Goal: Information Seeking & Learning: Learn about a topic

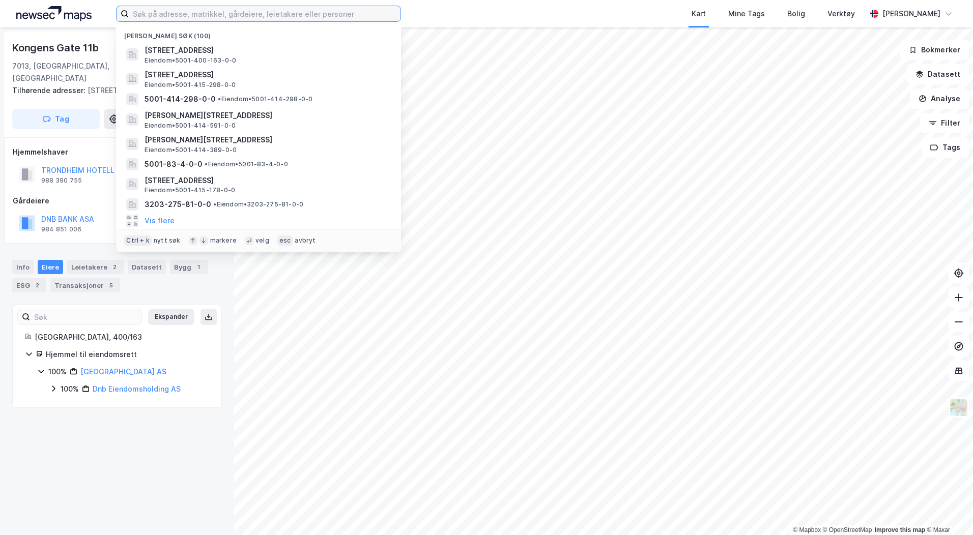
click at [179, 12] on input at bounding box center [265, 13] width 272 height 15
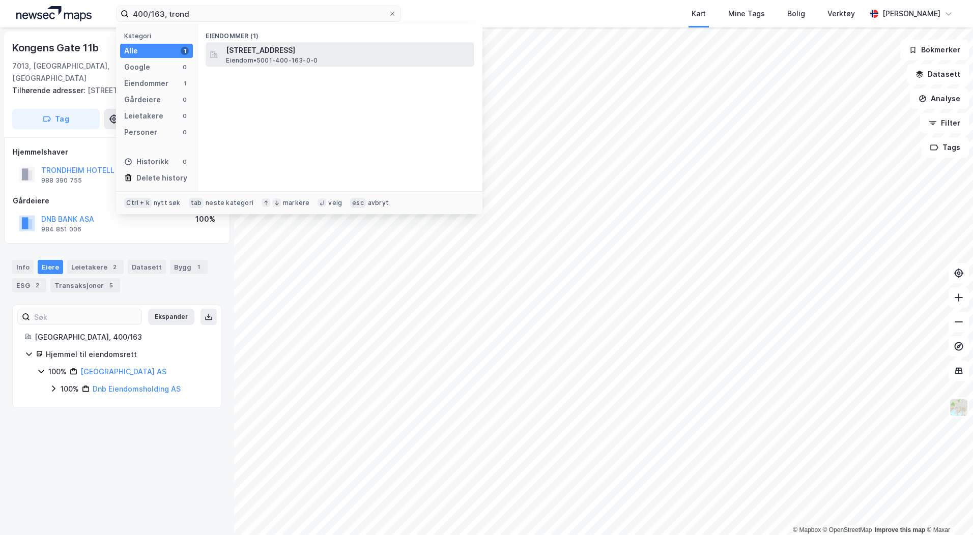
click at [282, 53] on span "[STREET_ADDRESS]" at bounding box center [348, 50] width 244 height 12
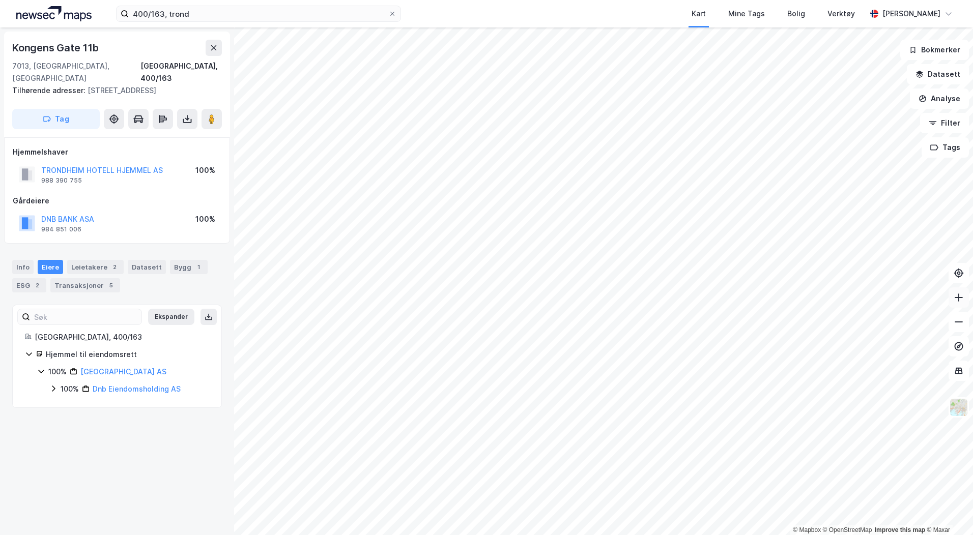
click at [953, 302] on button at bounding box center [959, 298] width 20 height 20
click at [161, 15] on input "400/163, trond" at bounding box center [259, 13] width 260 height 15
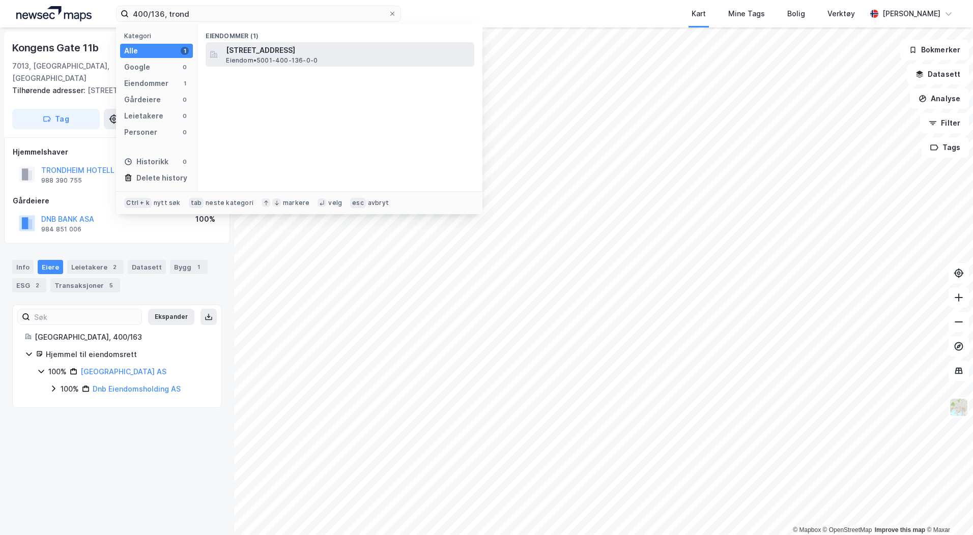
click at [263, 54] on span "[STREET_ADDRESS]" at bounding box center [348, 50] width 244 height 12
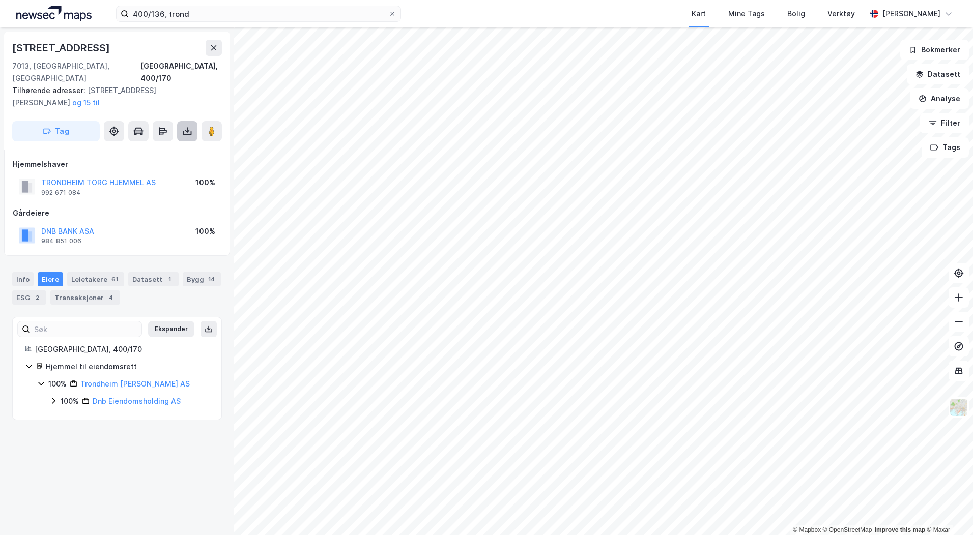
click at [186, 126] on icon at bounding box center [187, 131] width 10 height 10
click at [165, 148] on div "Last ned grunnbok" at bounding box center [136, 152] width 59 height 8
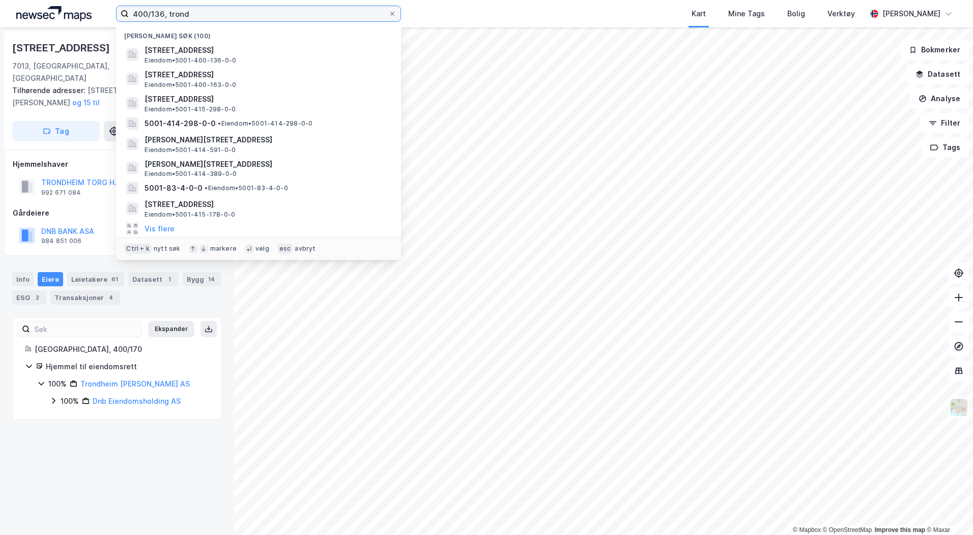
drag, startPoint x: 168, startPoint y: 16, endPoint x: 91, endPoint y: 16, distance: 77.9
click at [91, 16] on div "400/136, [PERSON_NAME] søk (100) [STREET_ADDRESS] Eiendom • 5001-400-136-0-0 [S…" at bounding box center [486, 13] width 973 height 27
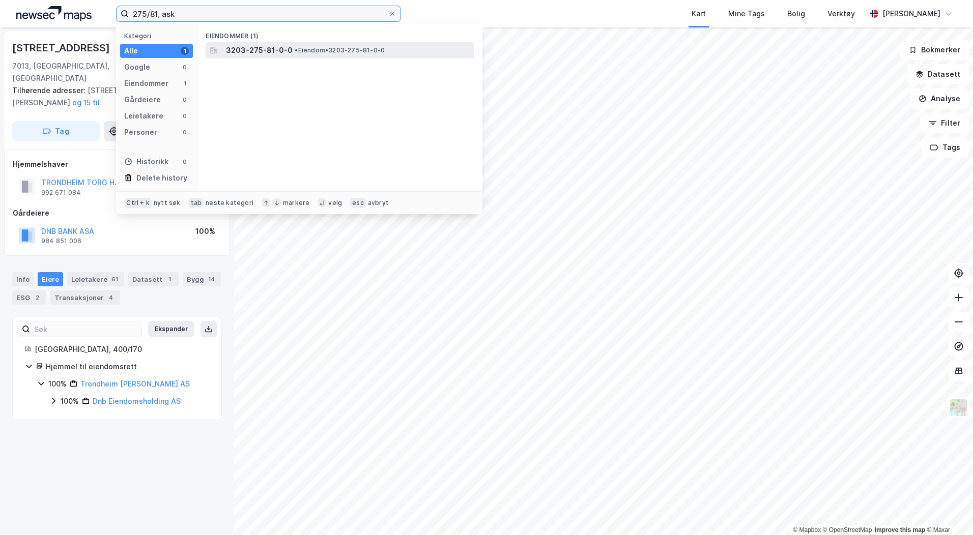
type input "275/81, ask"
click at [272, 51] on span "3203-275-81-0-0" at bounding box center [259, 50] width 67 height 12
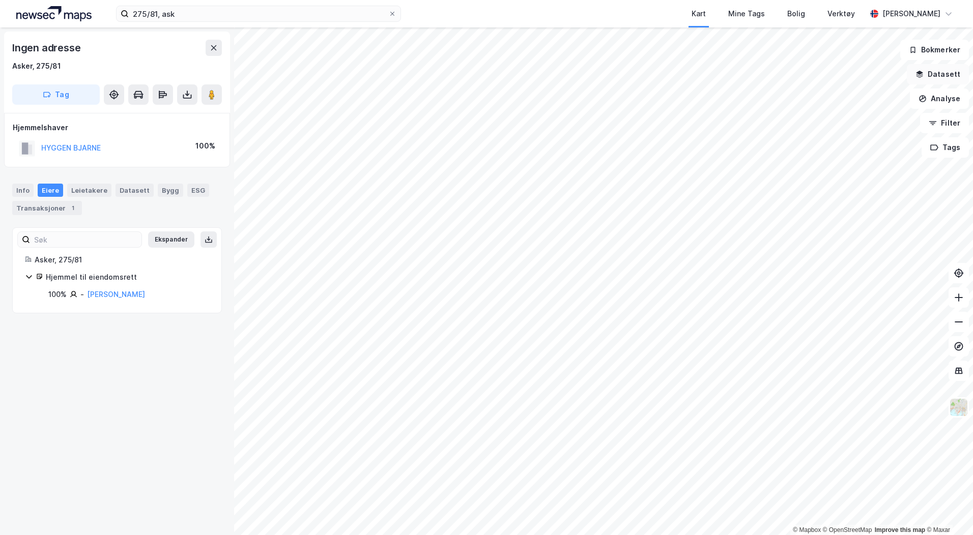
click at [930, 74] on button "Datasett" at bounding box center [938, 74] width 62 height 20
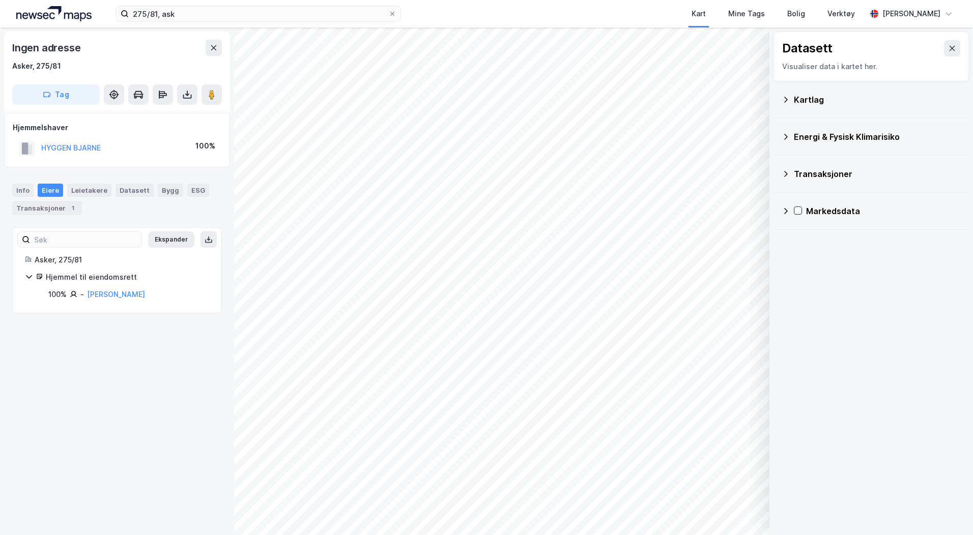
click at [781, 99] on div "Kartlag" at bounding box center [871, 99] width 195 height 37
click at [793, 102] on div "Kartlag" at bounding box center [871, 100] width 179 height 24
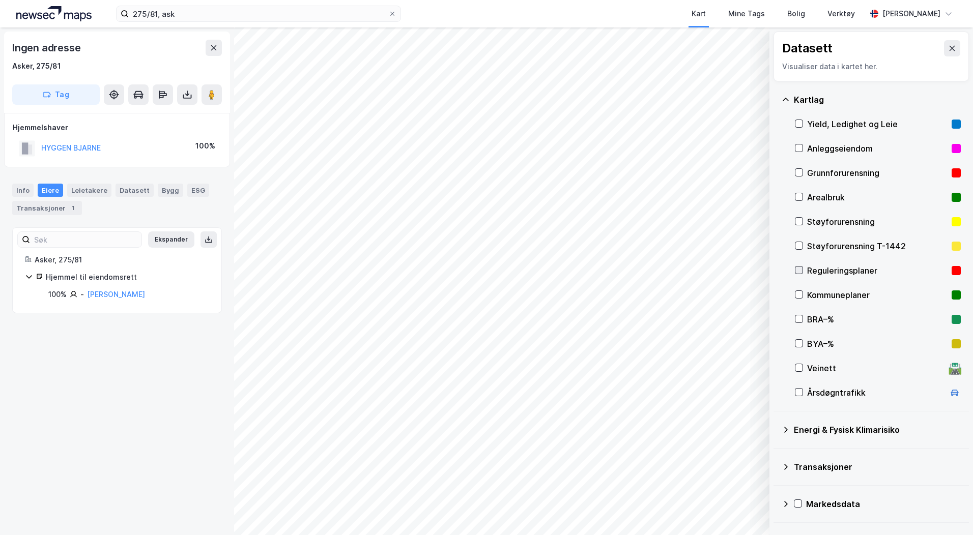
click at [800, 272] on icon at bounding box center [798, 270] width 7 height 7
click at [20, 191] on div "Info" at bounding box center [22, 190] width 21 height 13
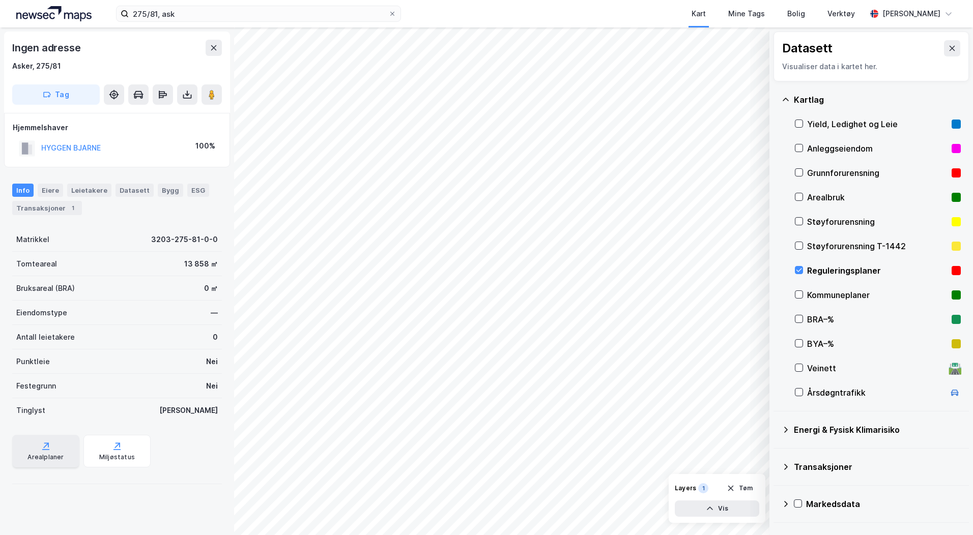
click at [43, 450] on icon at bounding box center [45, 449] width 7 height 1
click at [801, 270] on icon at bounding box center [799, 271] width 6 height 4
